Goal: Information Seeking & Learning: Learn about a topic

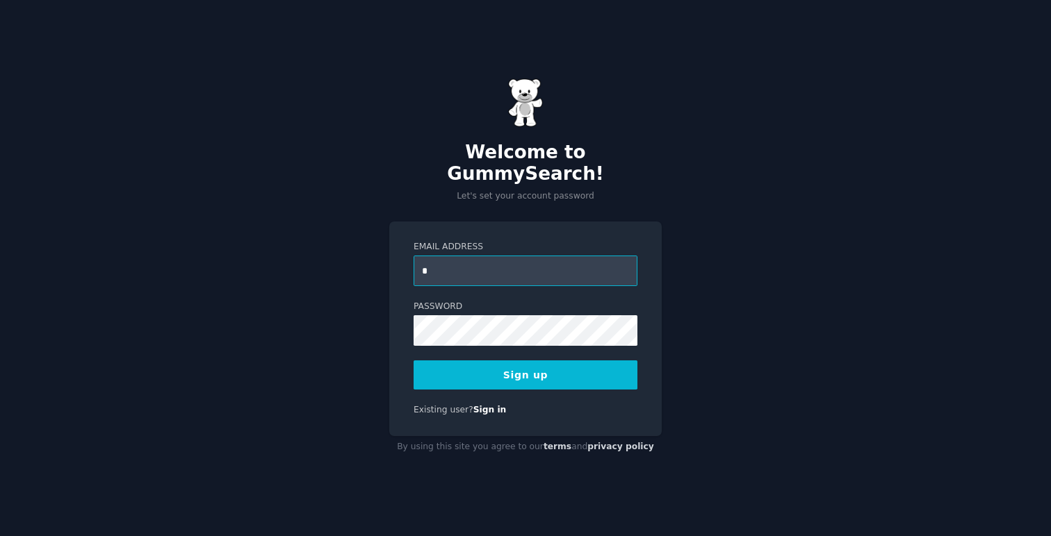
type input "**********"
click at [511, 368] on button "Sign up" at bounding box center [525, 375] width 224 height 29
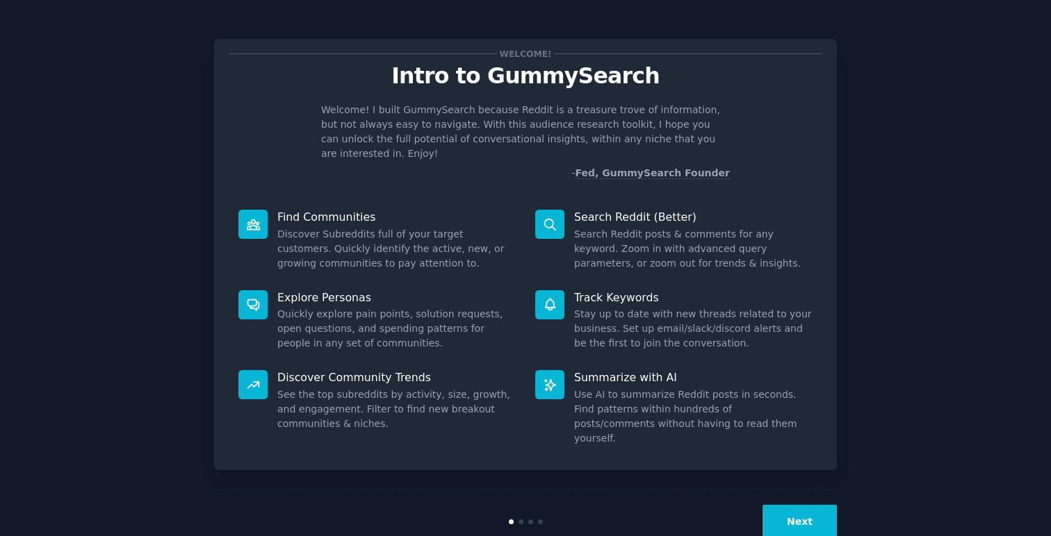
click at [791, 505] on button "Next" at bounding box center [799, 522] width 74 height 34
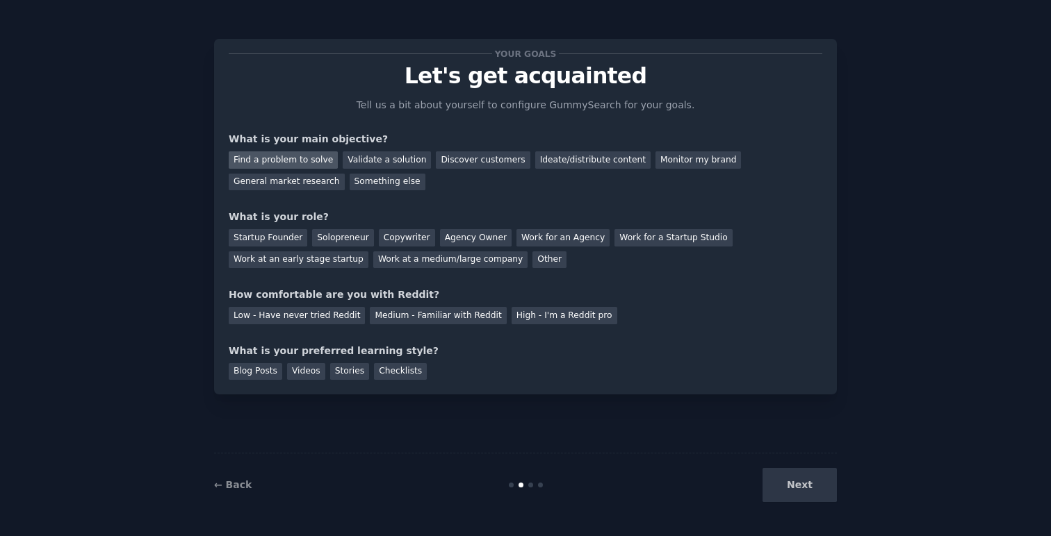
click at [275, 161] on div "Find a problem to solve" at bounding box center [283, 159] width 109 height 17
click at [365, 158] on div "Validate a solution" at bounding box center [387, 159] width 88 height 17
click at [301, 155] on div "Find a problem to solve" at bounding box center [283, 159] width 109 height 17
click at [348, 240] on div "Solopreneur" at bounding box center [342, 237] width 61 height 17
click at [573, 316] on div "High - I'm a Reddit pro" at bounding box center [564, 315] width 106 height 17
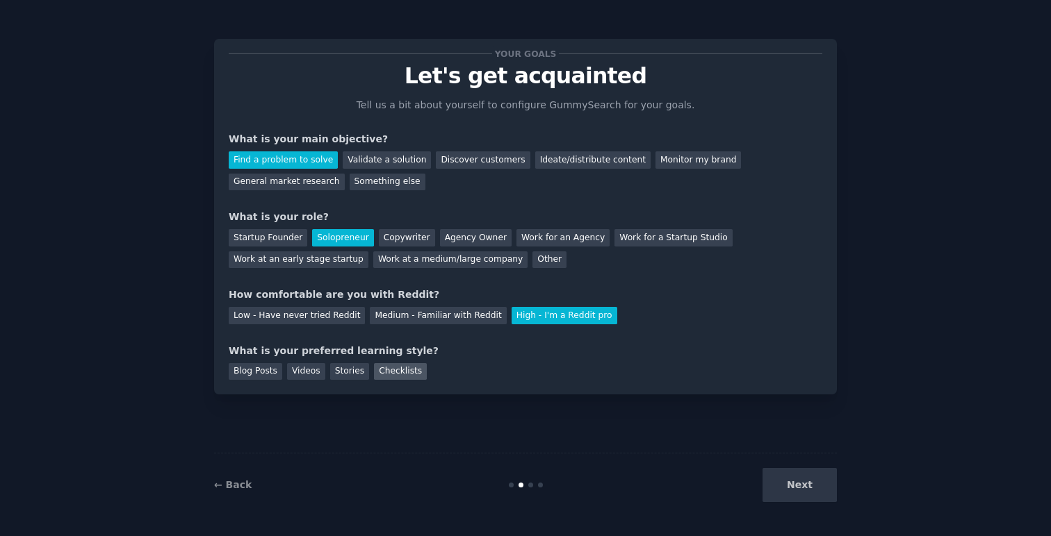
click at [391, 376] on div "Checklists" at bounding box center [400, 371] width 53 height 17
click at [798, 497] on button "Next" at bounding box center [799, 485] width 74 height 34
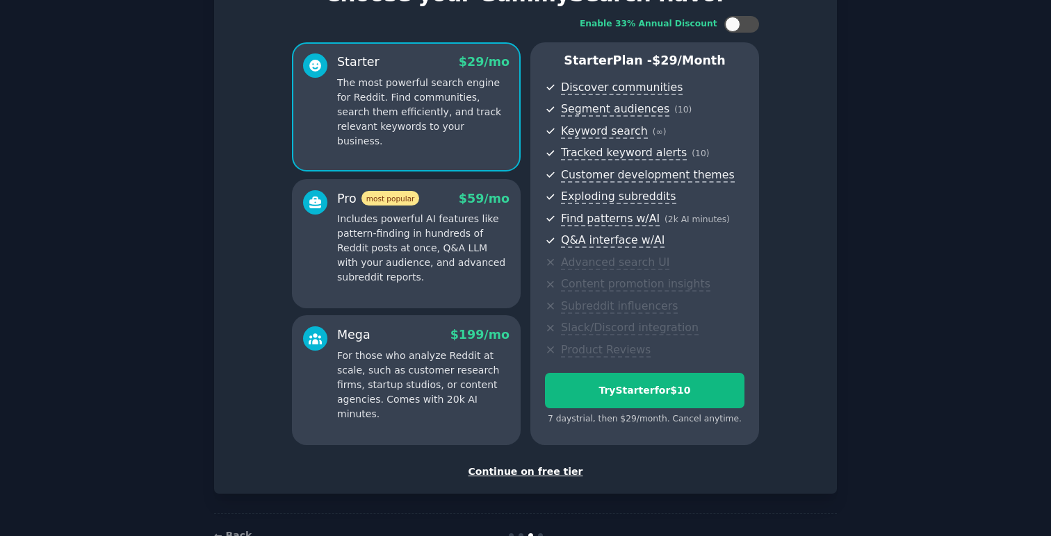
scroll to position [122, 0]
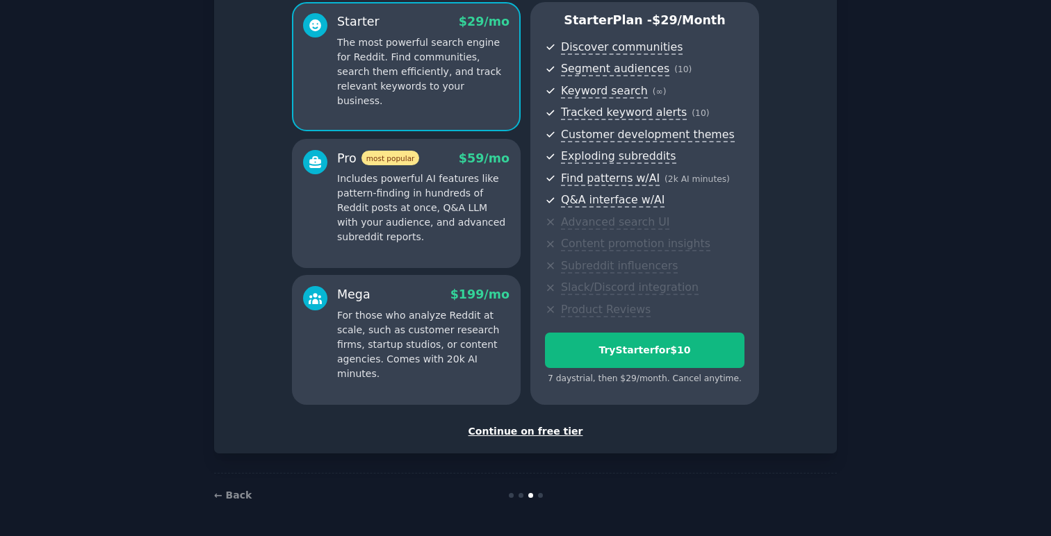
click at [507, 435] on div "Continue on free tier" at bounding box center [525, 432] width 593 height 15
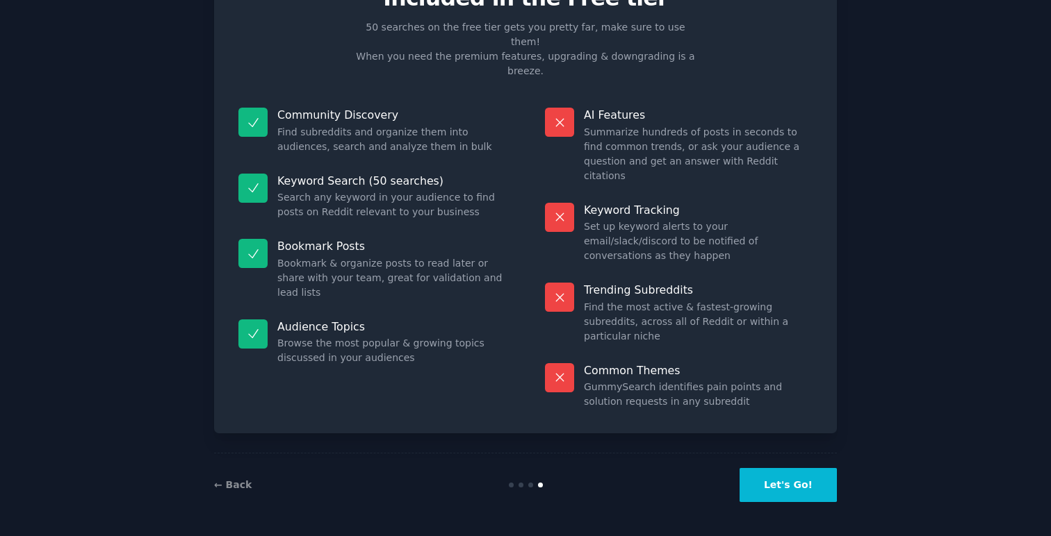
scroll to position [5, 0]
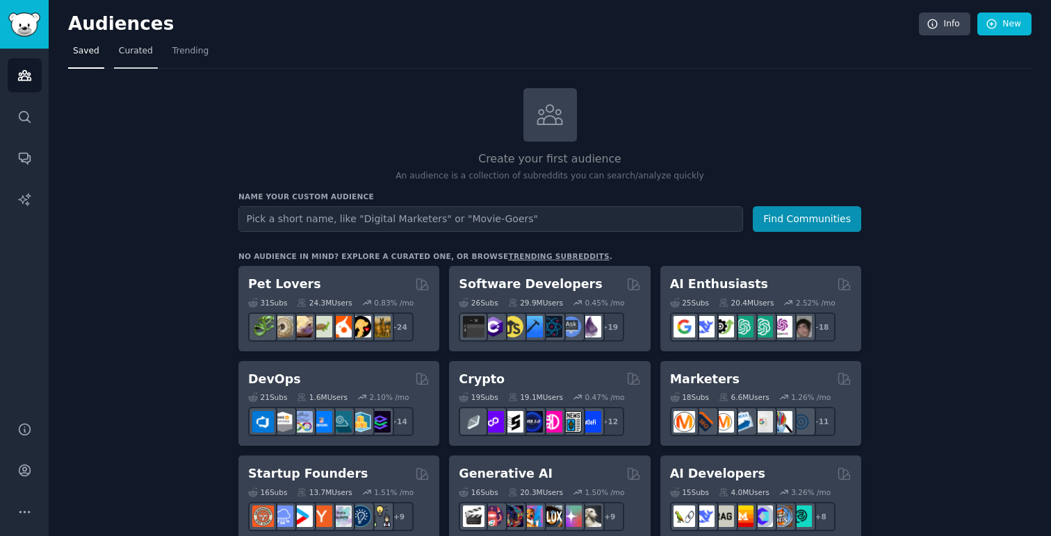
click at [122, 47] on span "Curated" at bounding box center [136, 51] width 34 height 13
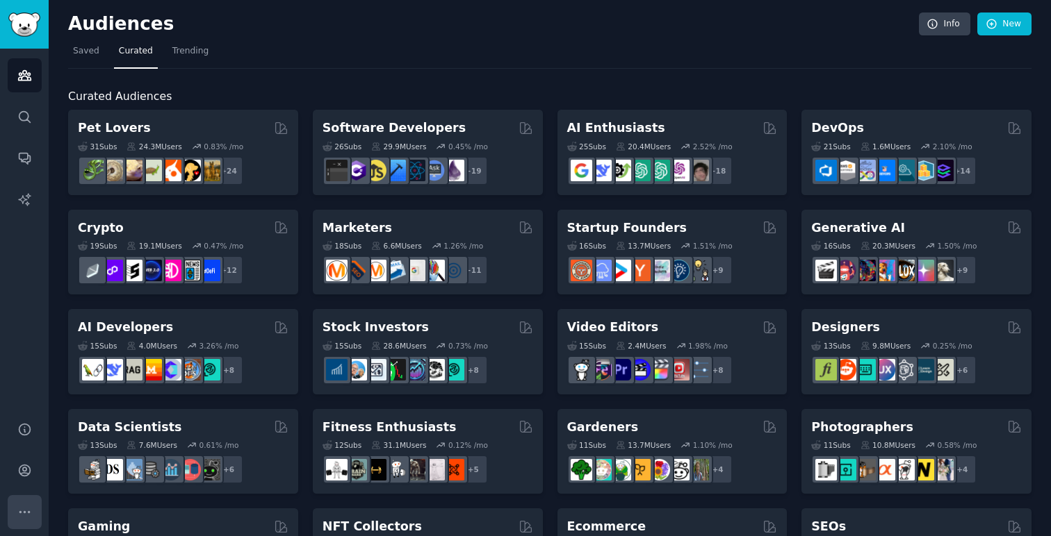
click at [24, 523] on button "More" at bounding box center [25, 512] width 34 height 34
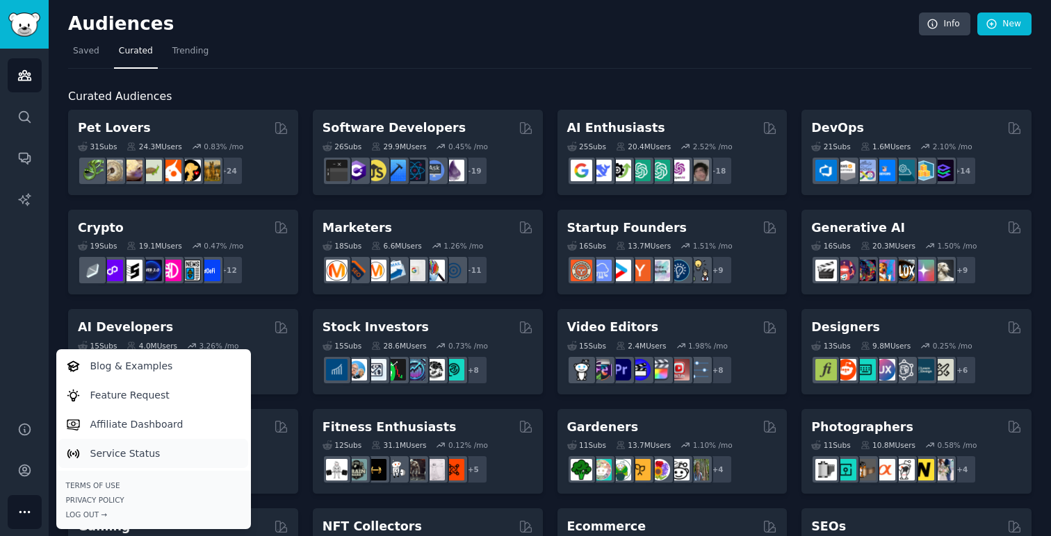
click at [135, 447] on p "Service Status" at bounding box center [125, 454] width 70 height 15
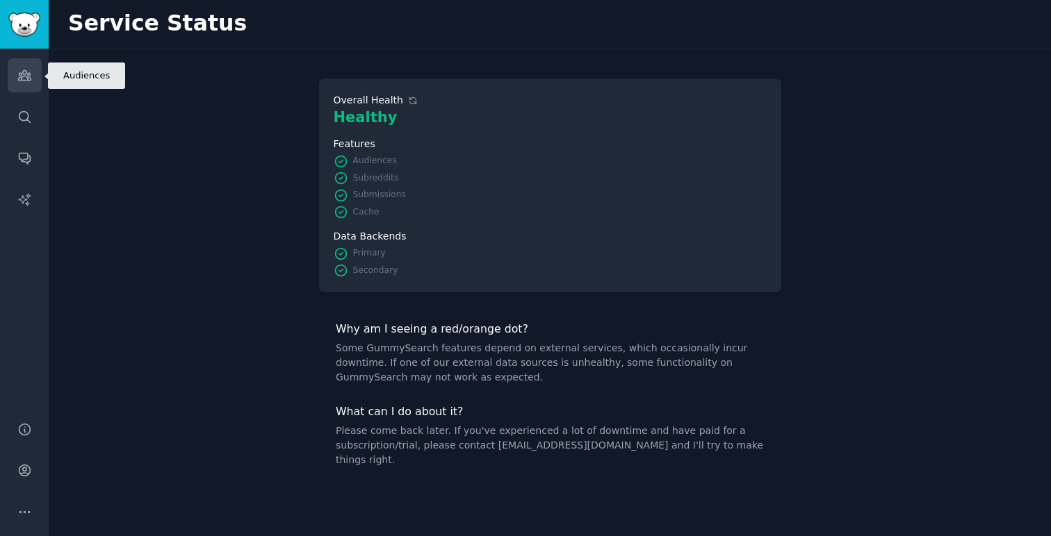
click at [24, 76] on icon "Sidebar" at bounding box center [24, 76] width 13 height 10
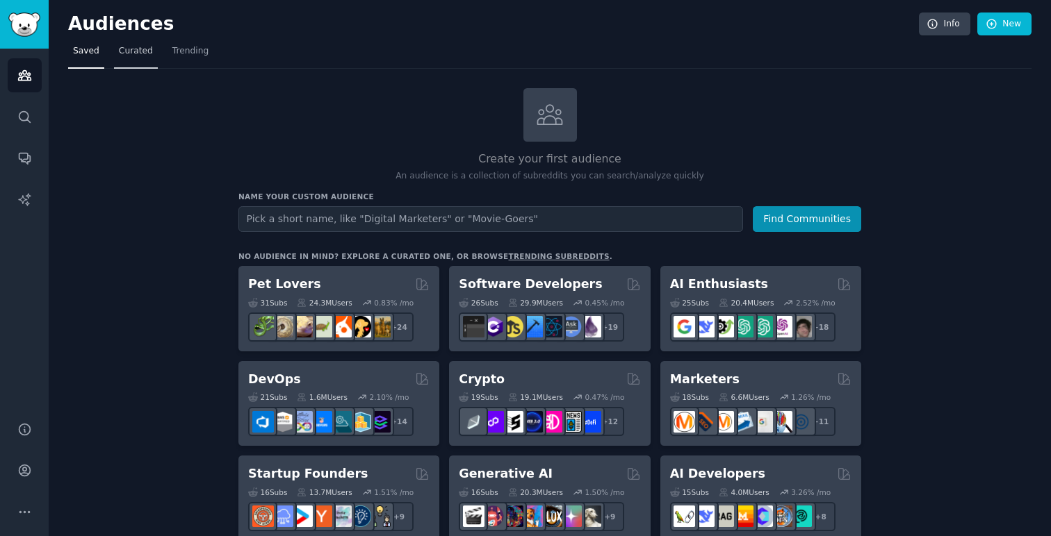
click at [120, 63] on link "Curated" at bounding box center [136, 54] width 44 height 28
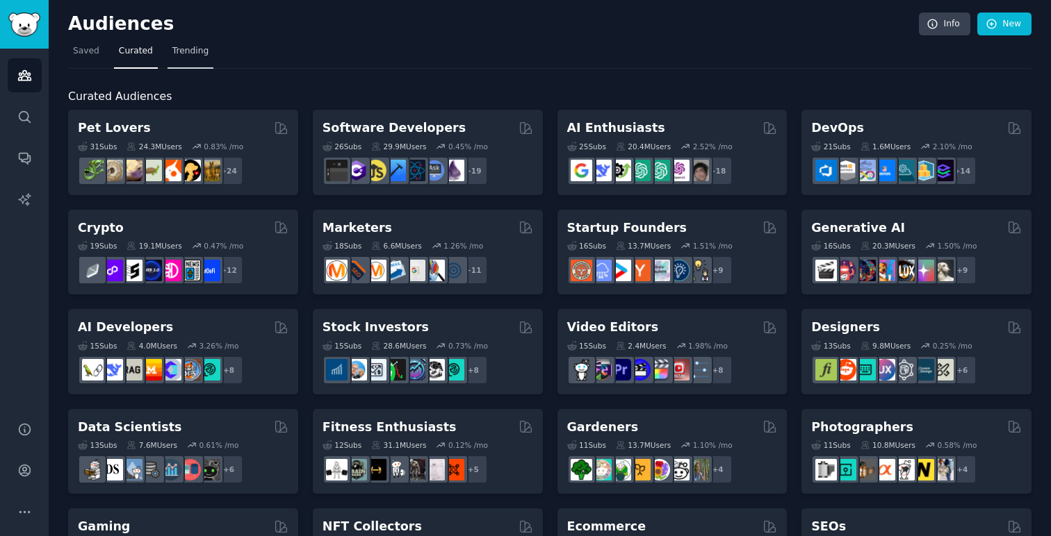
click at [187, 49] on span "Trending" at bounding box center [190, 51] width 36 height 13
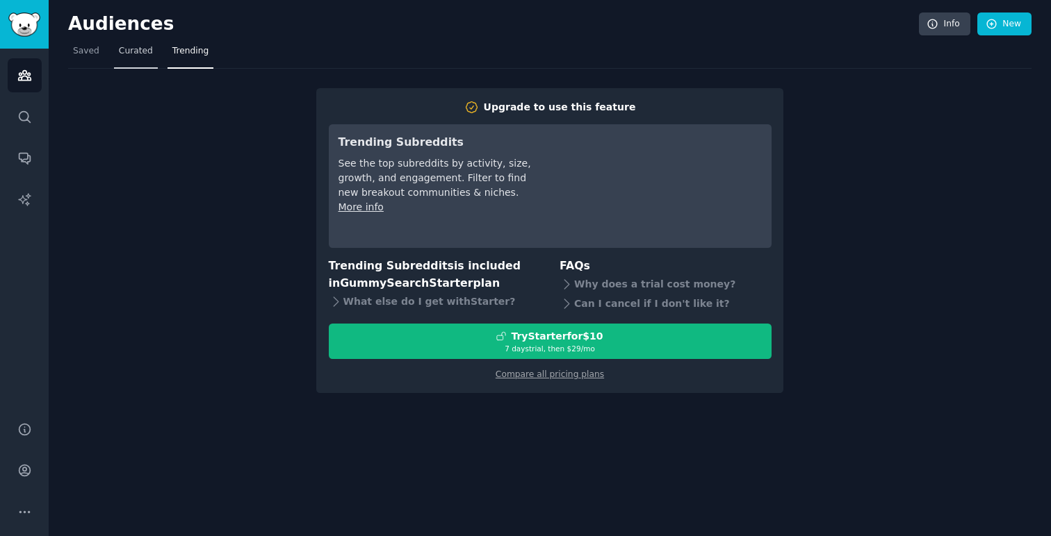
click at [135, 54] on span "Curated" at bounding box center [136, 51] width 34 height 13
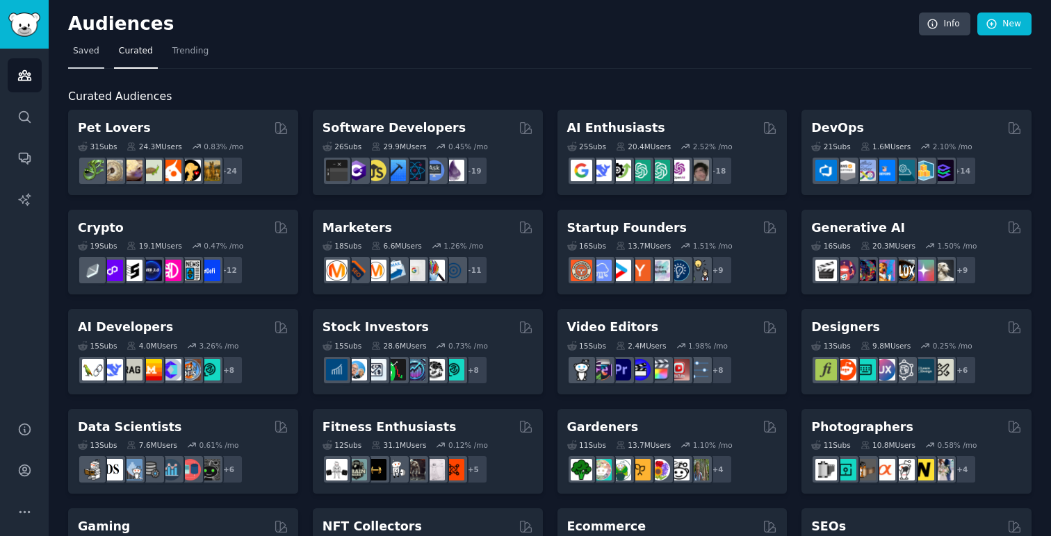
click at [81, 57] on span "Saved" at bounding box center [86, 51] width 26 height 13
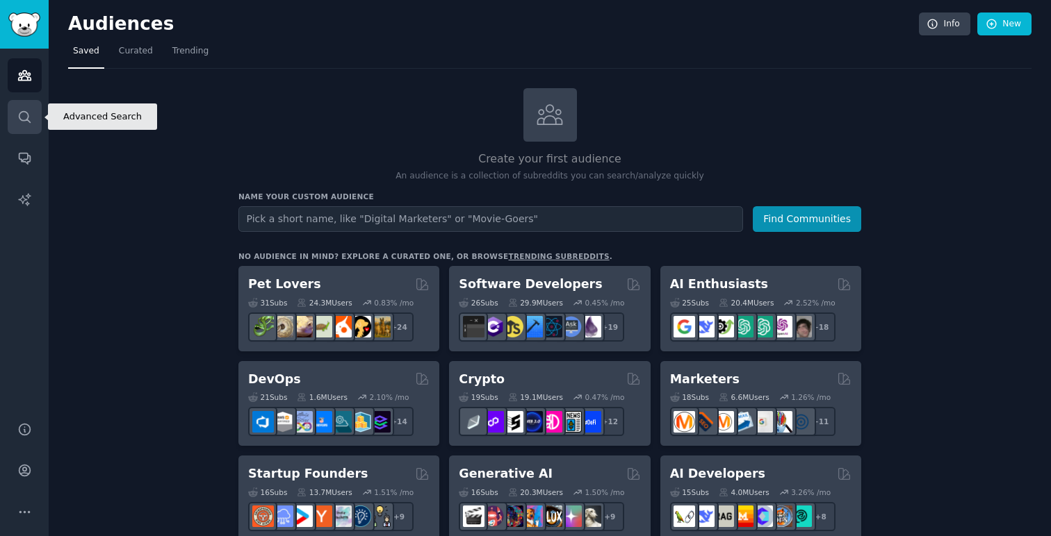
click at [34, 115] on link "Search" at bounding box center [25, 117] width 34 height 34
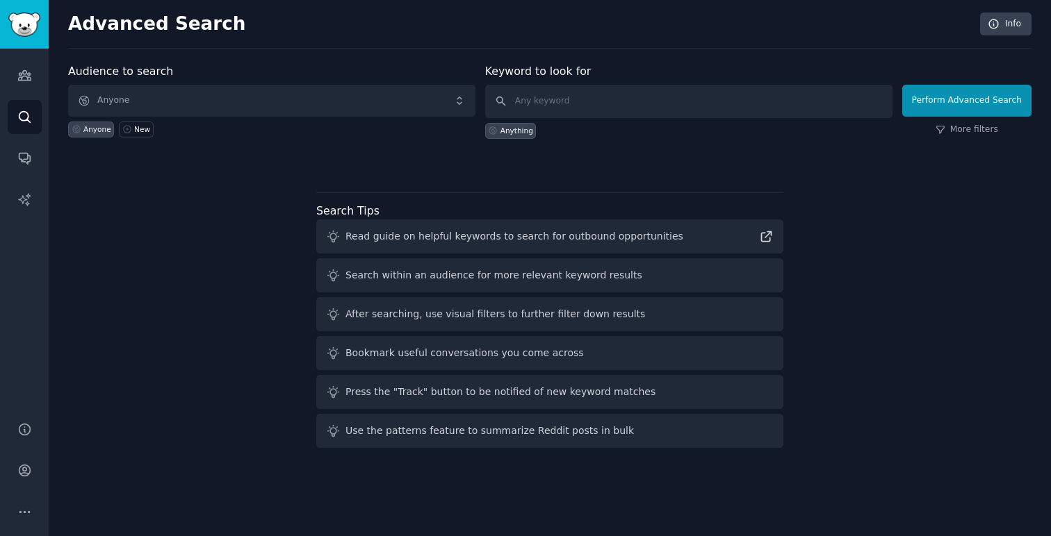
click at [516, 278] on div "Search within an audience for more relevant keyword results" at bounding box center [493, 275] width 297 height 15
click at [480, 315] on div "After searching, use visual filters to further filter down results" at bounding box center [494, 314] width 299 height 15
click at [424, 238] on div "Read guide on helpful keywords to search for outbound opportunities" at bounding box center [514, 236] width 338 height 15
click at [762, 240] on icon at bounding box center [766, 236] width 15 height 15
